Goal: Information Seeking & Learning: Check status

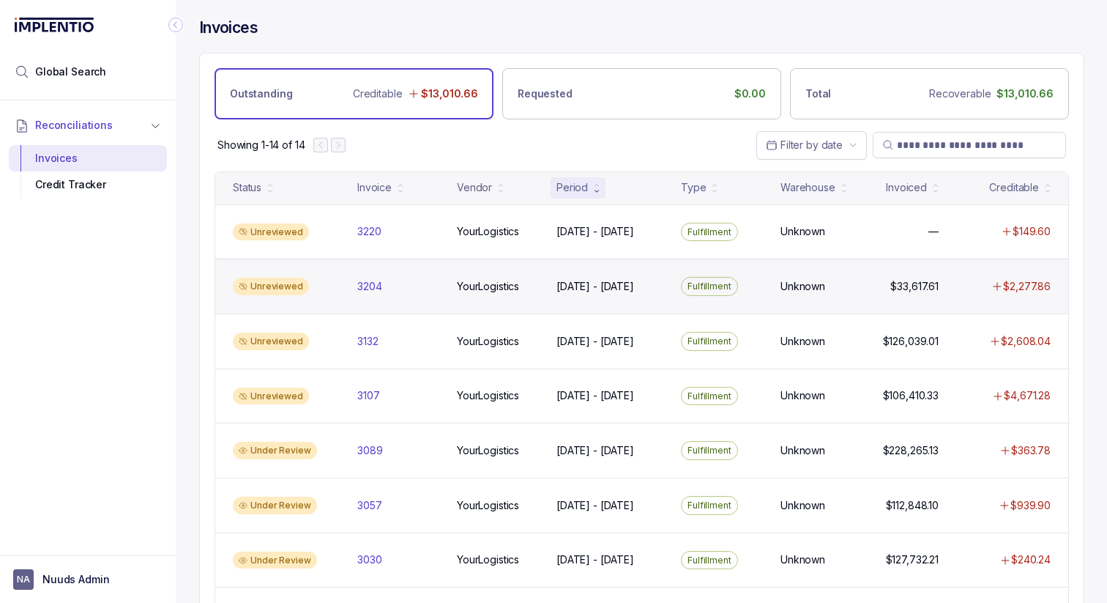
click at [438, 274] on div "Unreviewed 3204 3204 YourLogistics YourLogistics [DATE] - [DATE] [DATE] - [DATE…" at bounding box center [641, 285] width 853 height 55
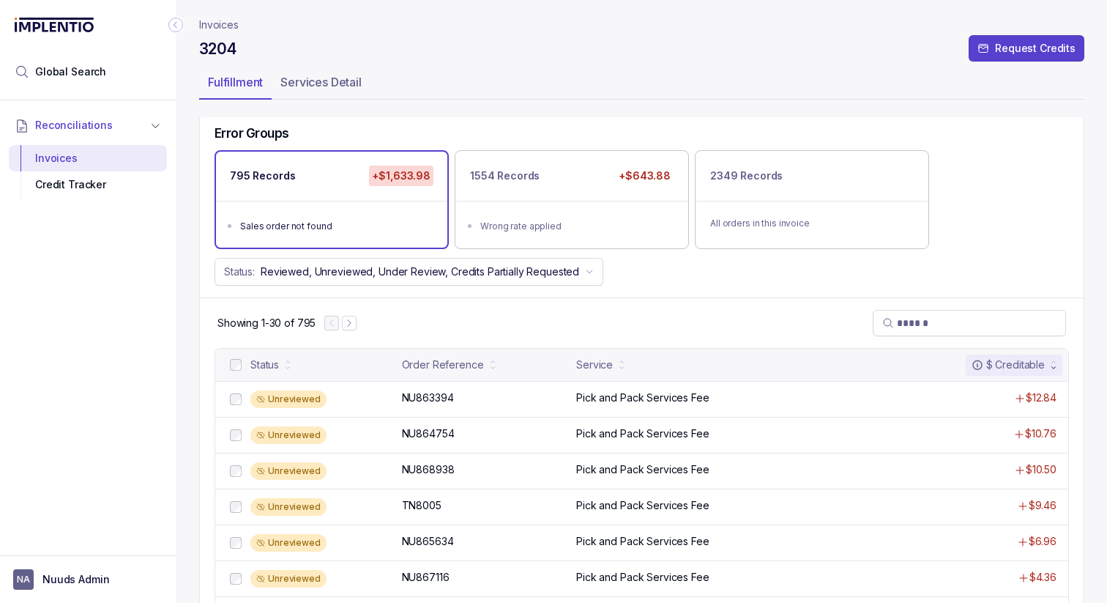
scroll to position [86, 0]
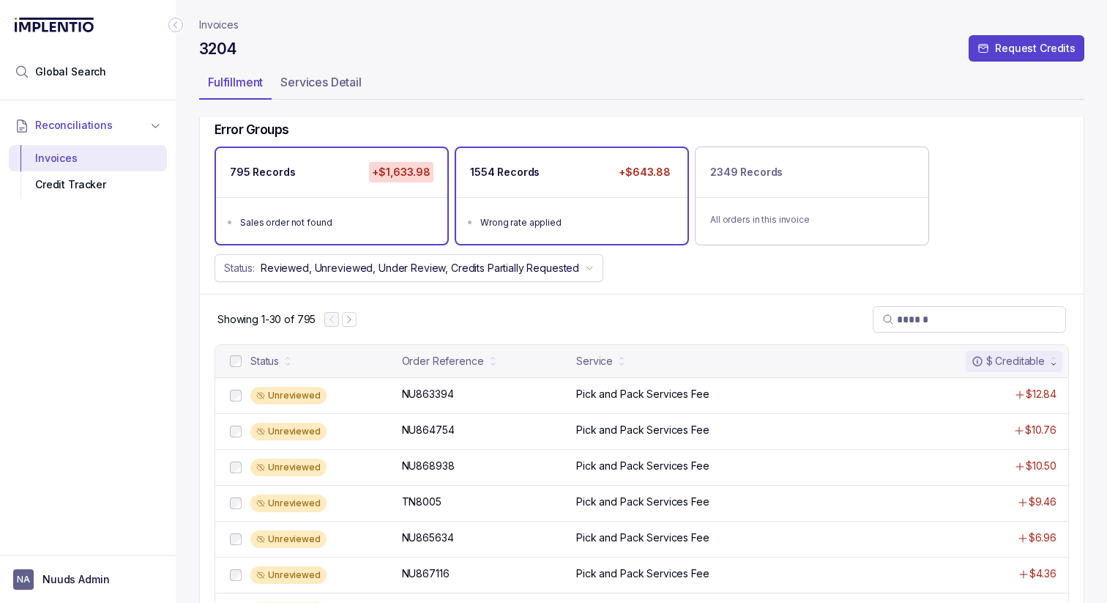
click at [543, 204] on ul "Wrong rate applied" at bounding box center [571, 220] width 231 height 47
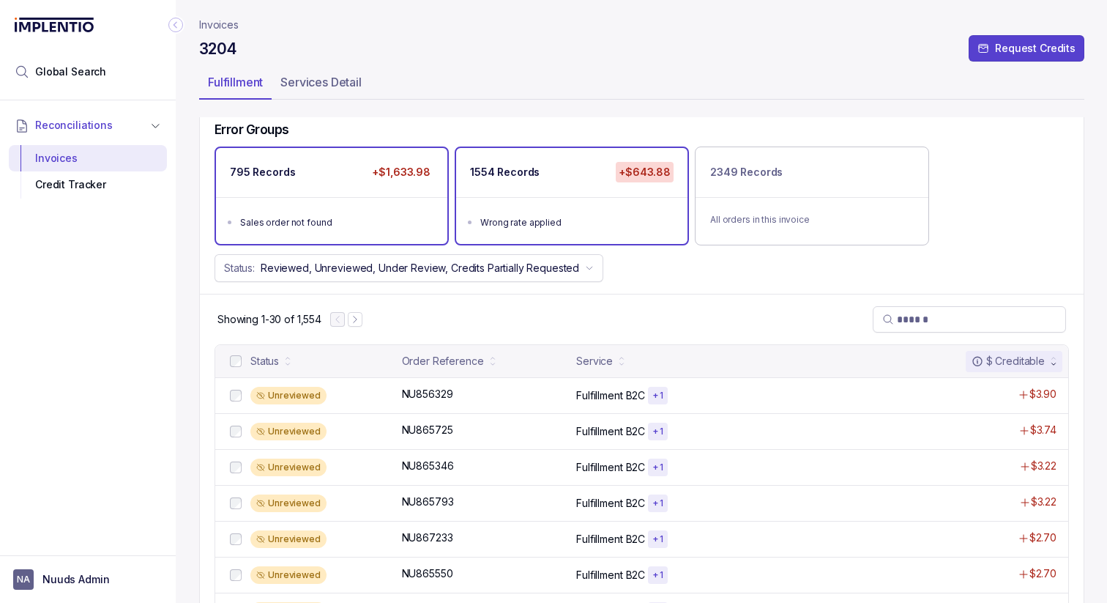
click at [347, 182] on div "795 Records +$1,633.98" at bounding box center [331, 172] width 231 height 49
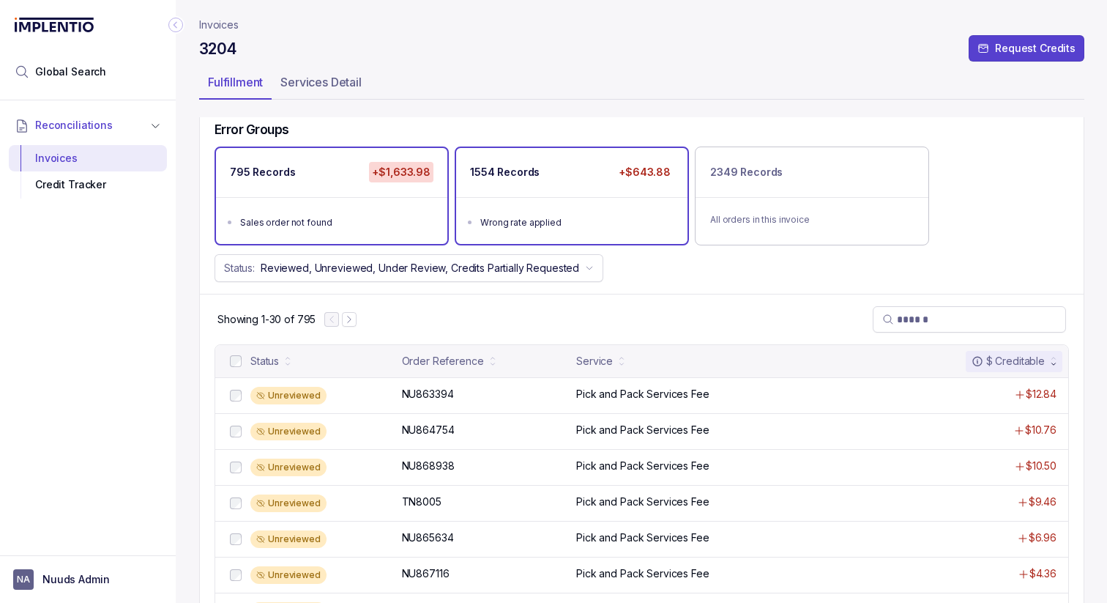
click at [546, 209] on ul "Wrong rate applied" at bounding box center [571, 220] width 231 height 47
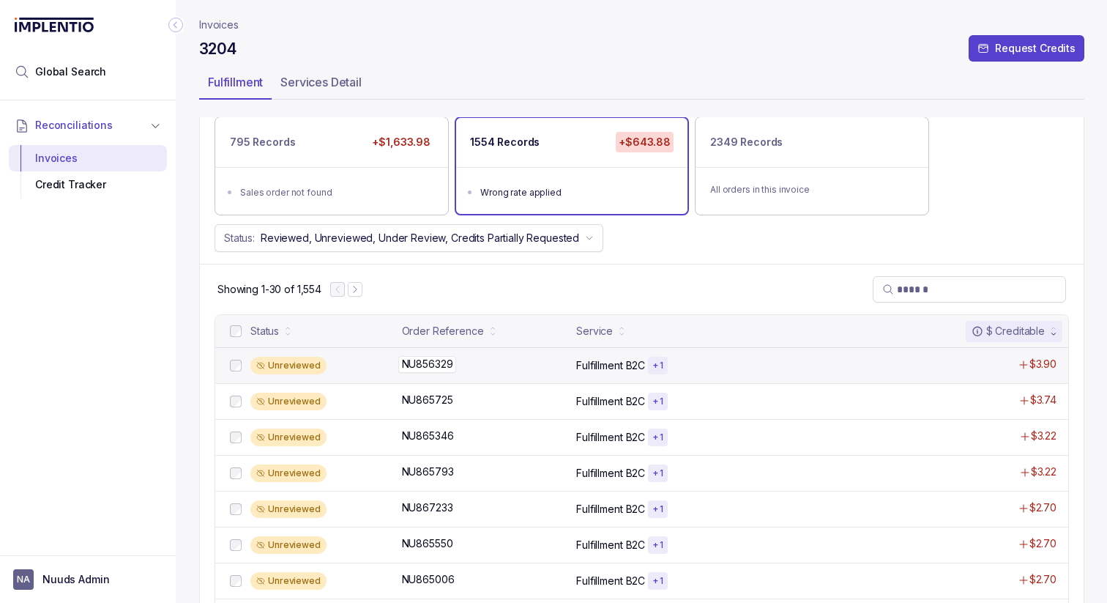
scroll to position [122, 0]
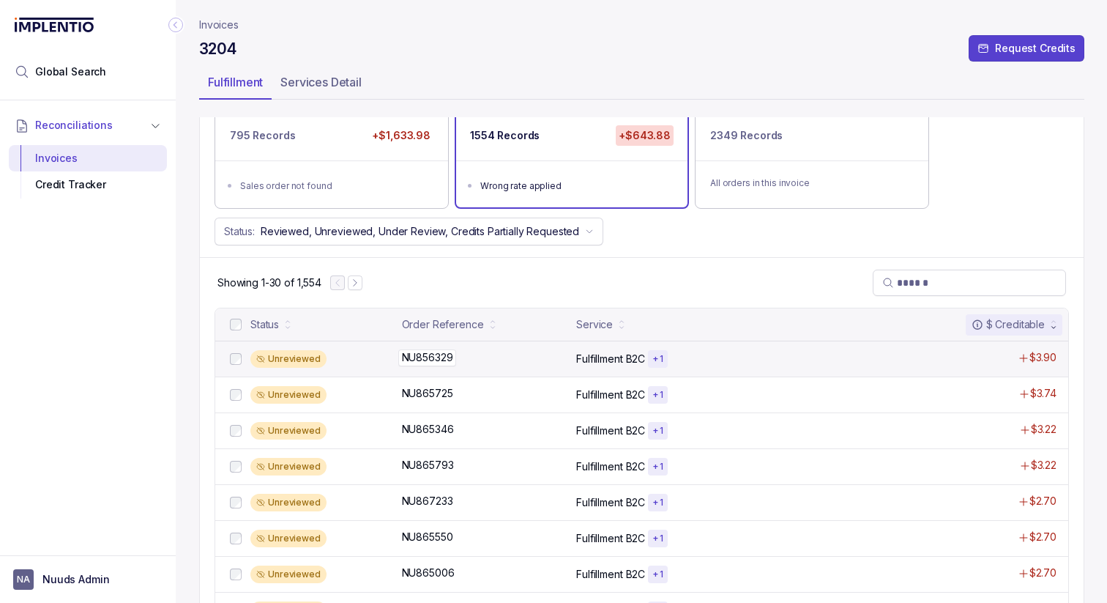
click at [497, 362] on div "NU856329 NU856329" at bounding box center [485, 357] width 166 height 15
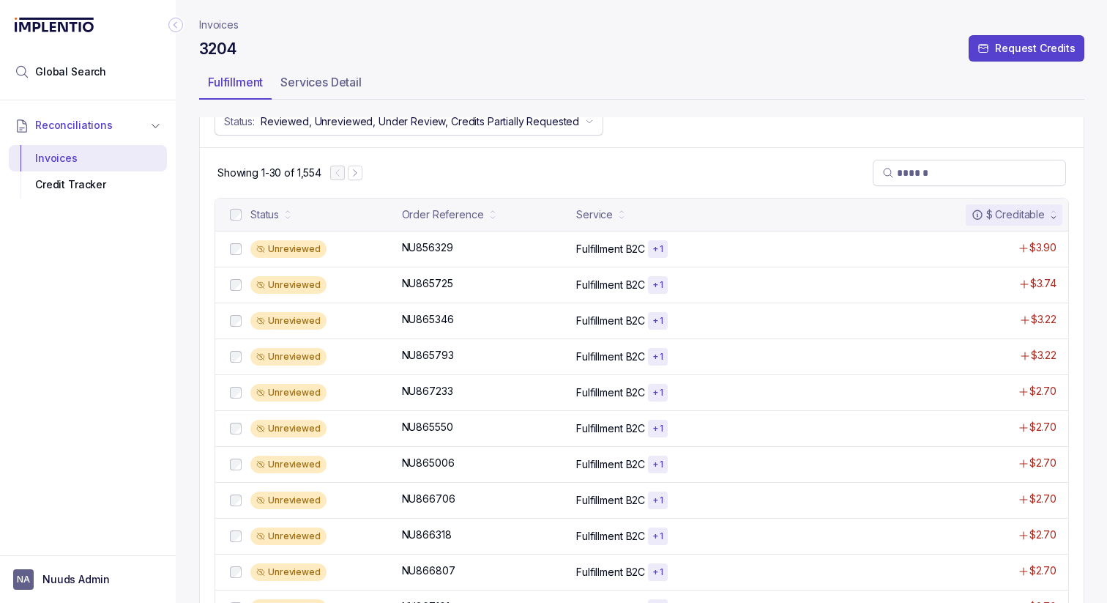
scroll to position [362, 0]
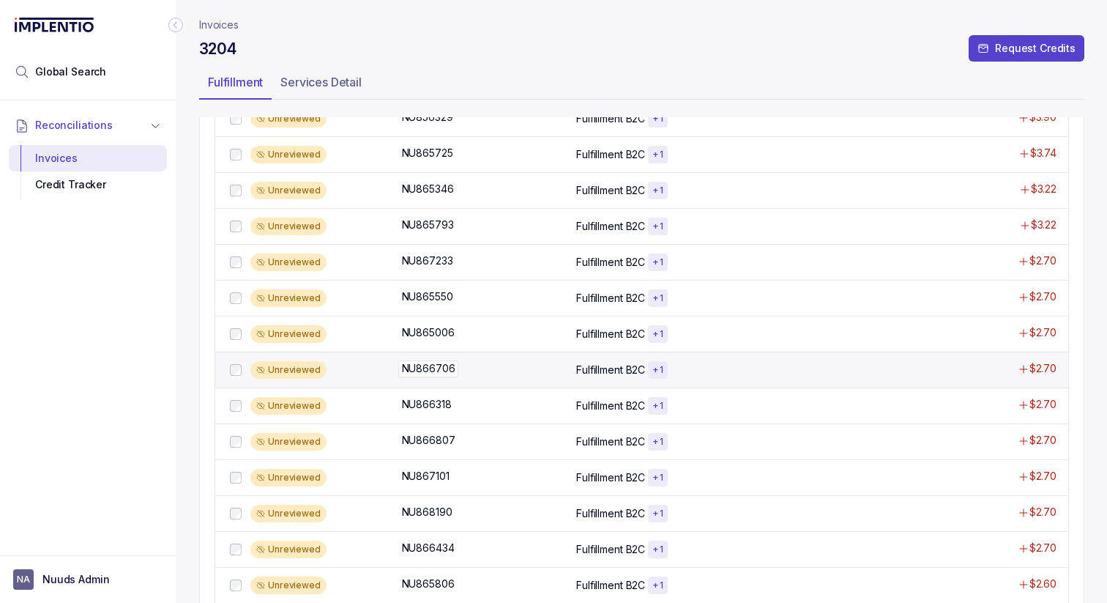
click at [469, 372] on div "NU866706 NU866706" at bounding box center [485, 368] width 166 height 15
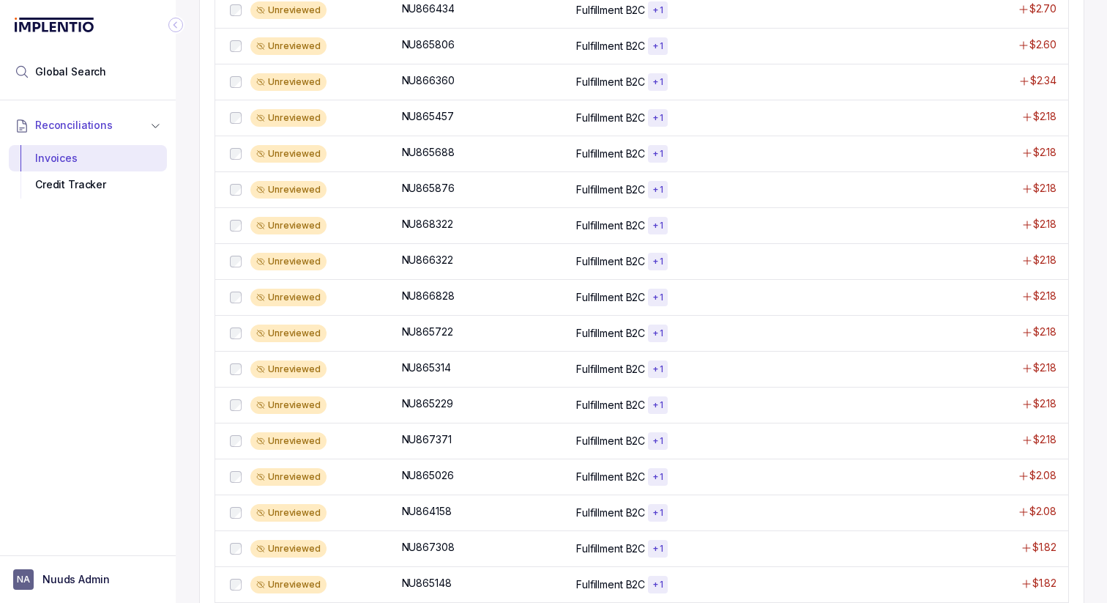
scroll to position [953, 0]
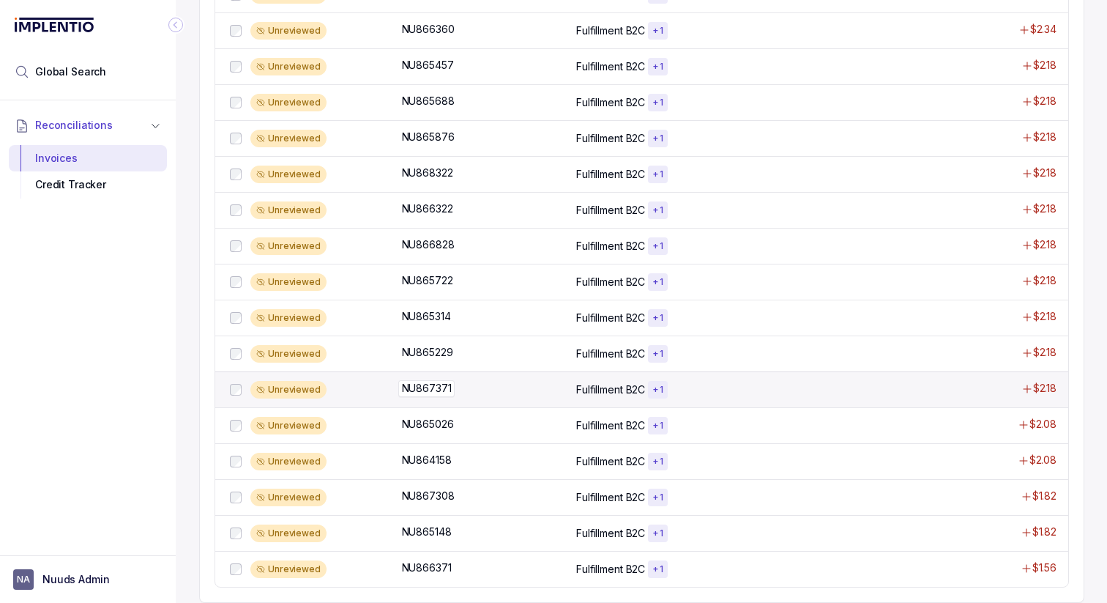
click at [464, 382] on div "NU867371 NU867371" at bounding box center [485, 388] width 166 height 15
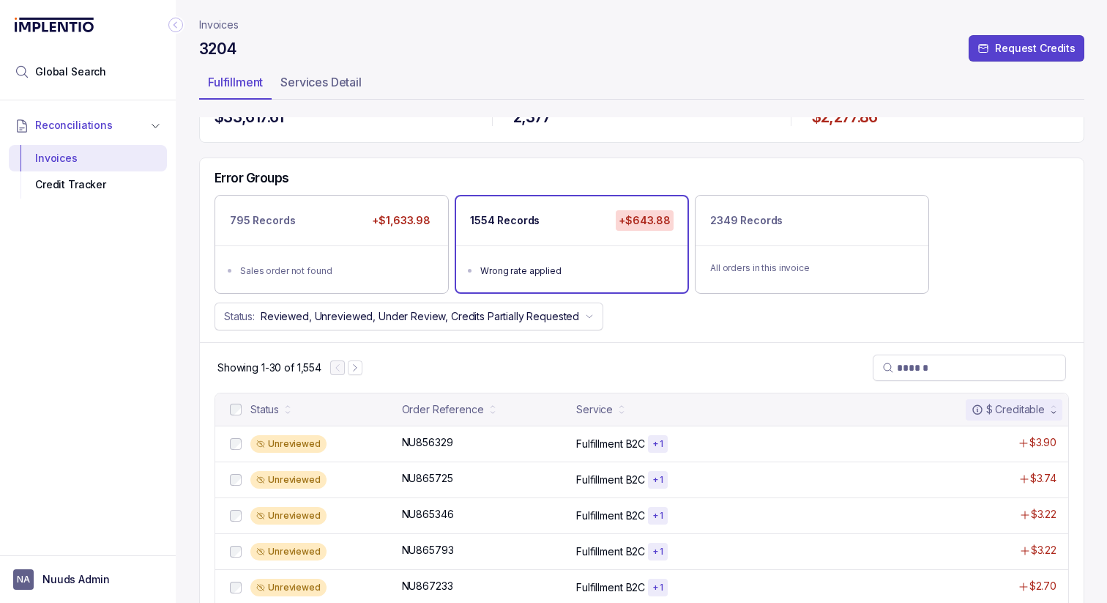
scroll to position [38, 0]
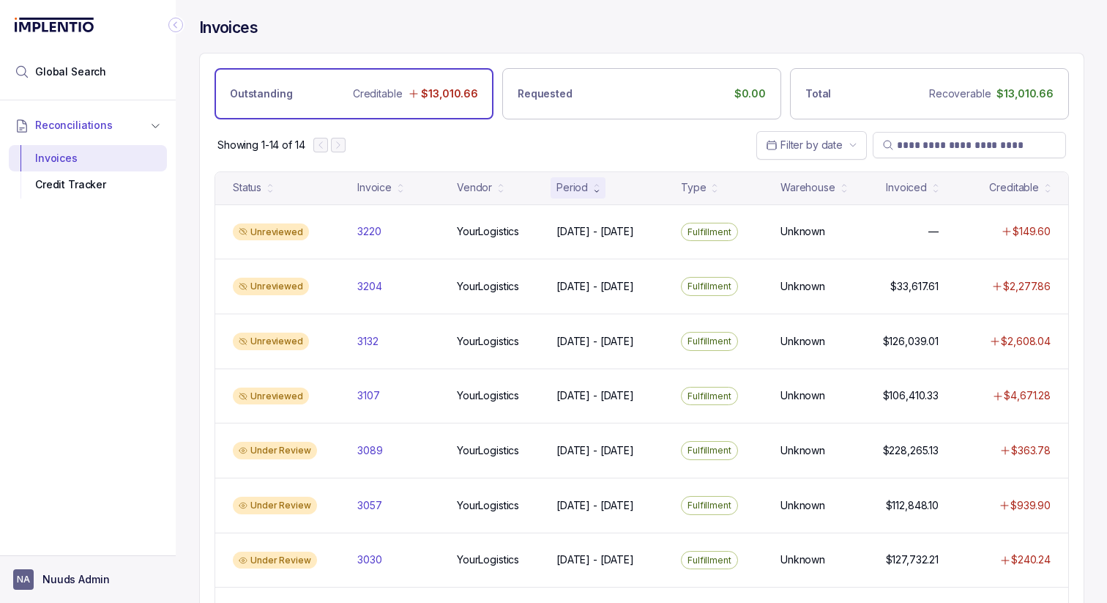
click at [57, 582] on p "Nuuds Admin" at bounding box center [75, 579] width 67 height 15
click at [93, 542] on p "Logout" at bounding box center [97, 547] width 122 height 15
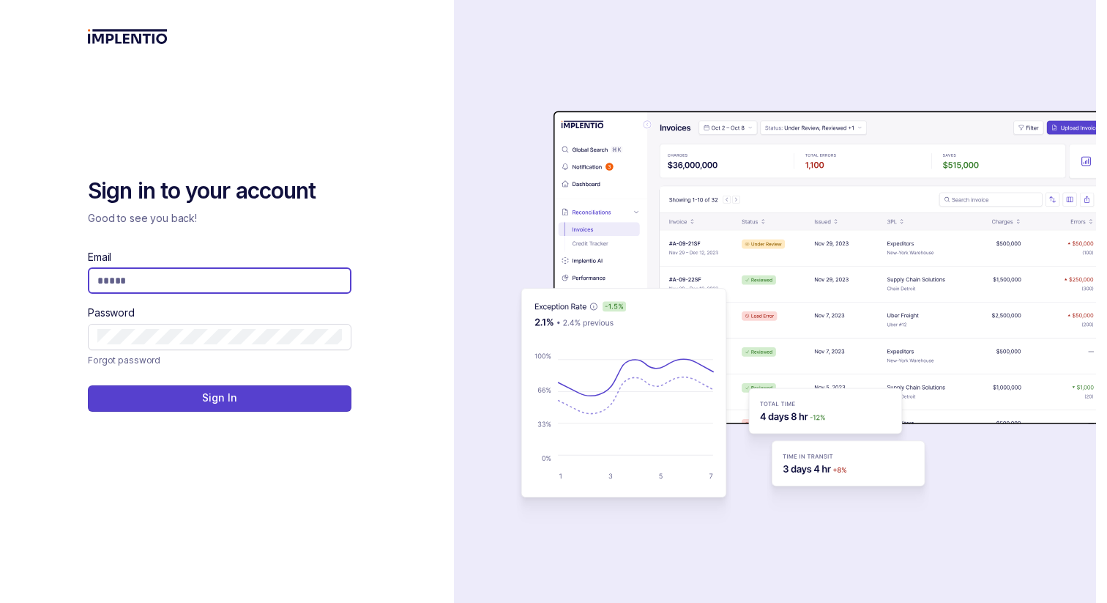
type input "**********"
click at [339, 282] on icon at bounding box center [336, 280] width 15 height 15
click at [288, 279] on input "Email" at bounding box center [219, 280] width 245 height 15
type input "**********"
click at [272, 384] on div "Forgot password Sign In" at bounding box center [220, 381] width 264 height 62
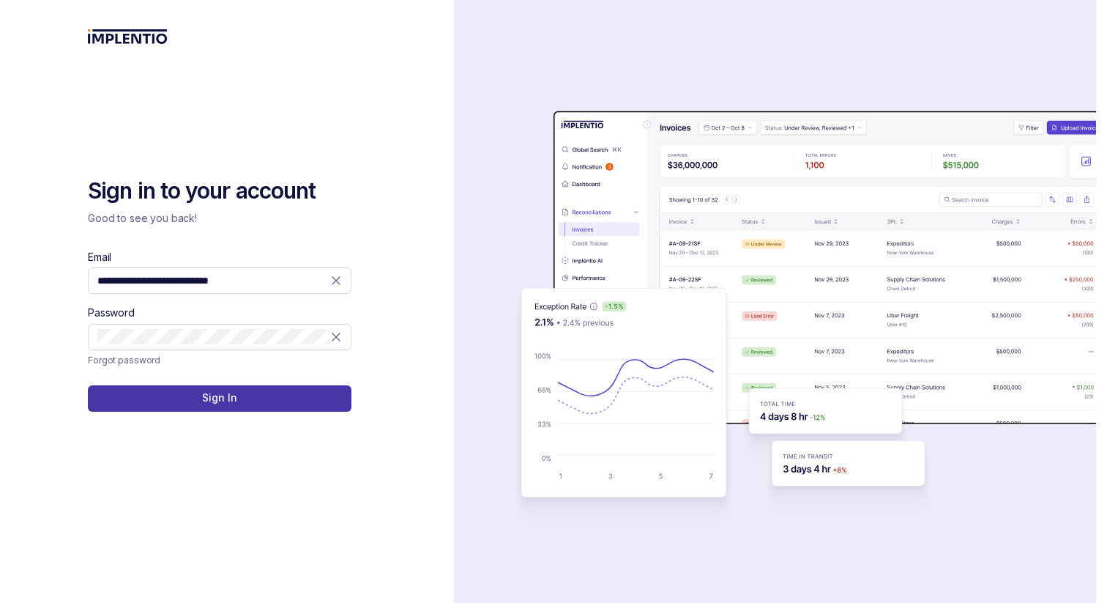
click at [268, 406] on button "Sign In" at bounding box center [220, 398] width 264 height 26
